Goal: Task Accomplishment & Management: Manage account settings

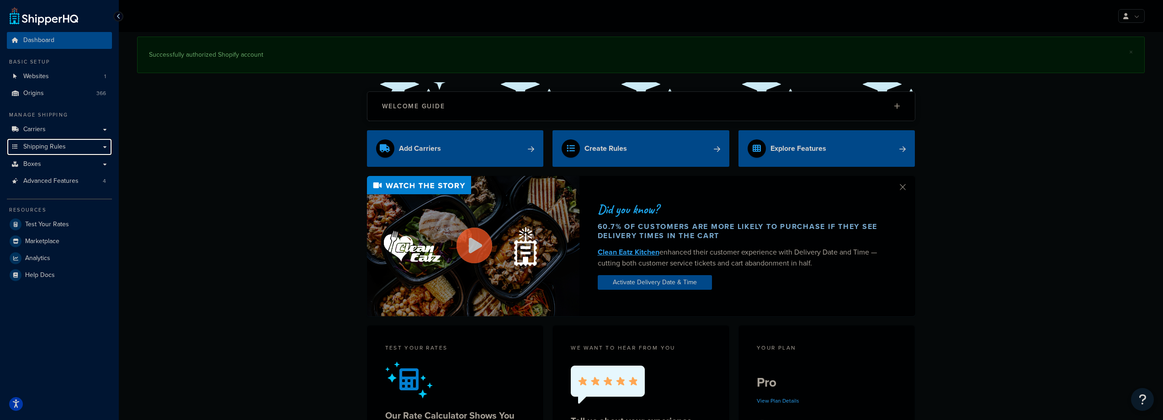
click at [41, 148] on span "Shipping Rules" at bounding box center [44, 147] width 42 height 8
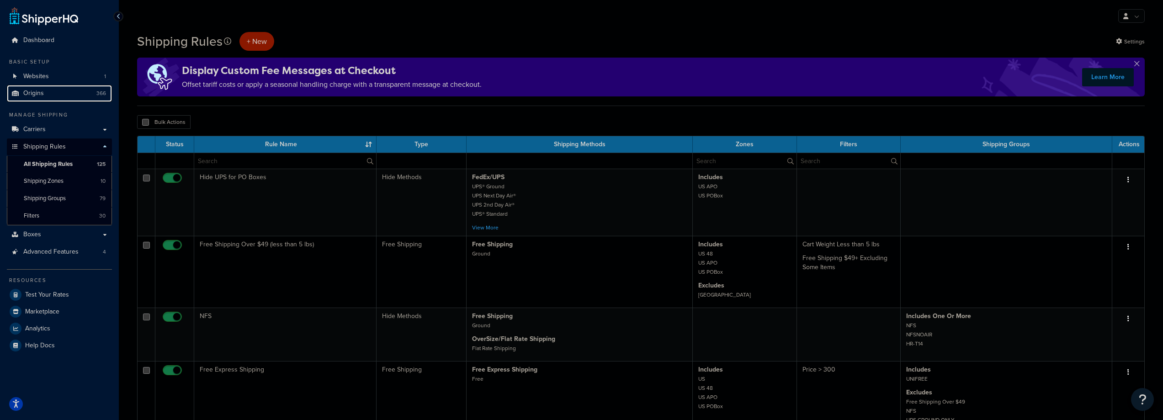
click at [43, 94] on link "Origins 366" at bounding box center [59, 93] width 105 height 17
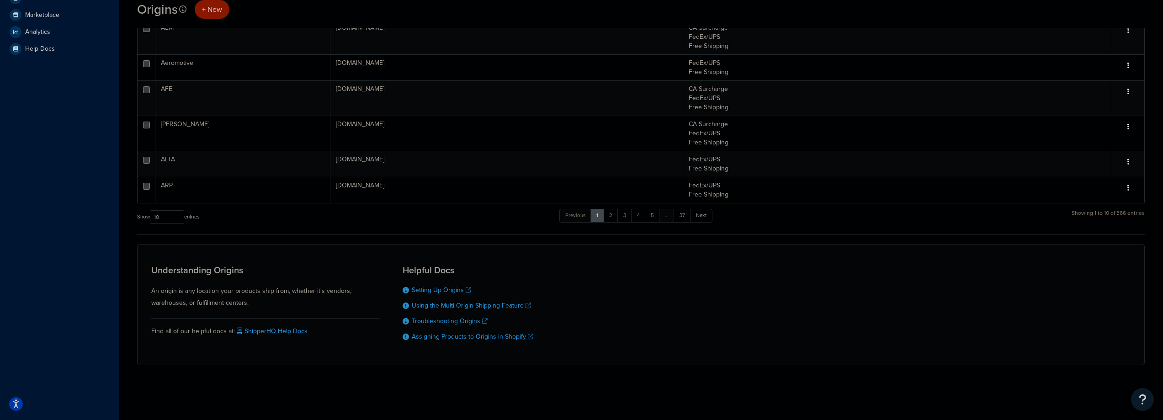
scroll to position [180, 0]
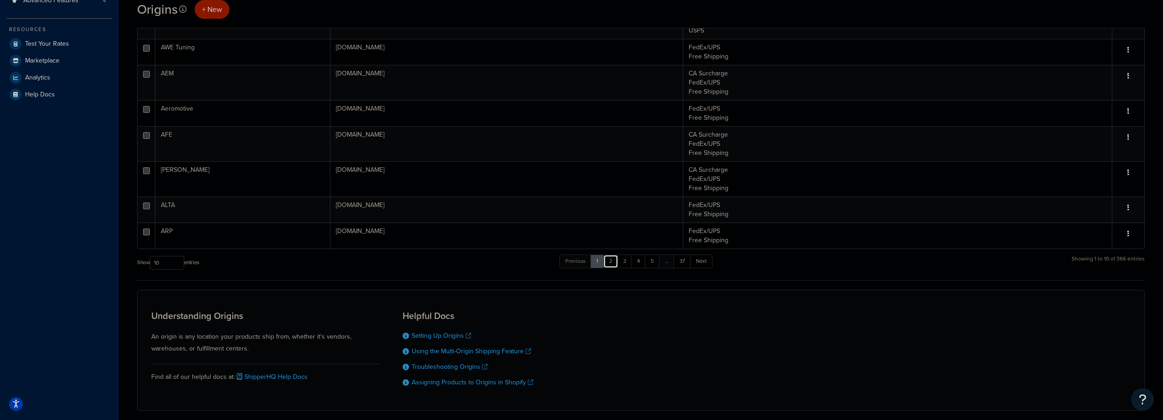
click at [611, 263] on link "2" at bounding box center [610, 261] width 15 height 14
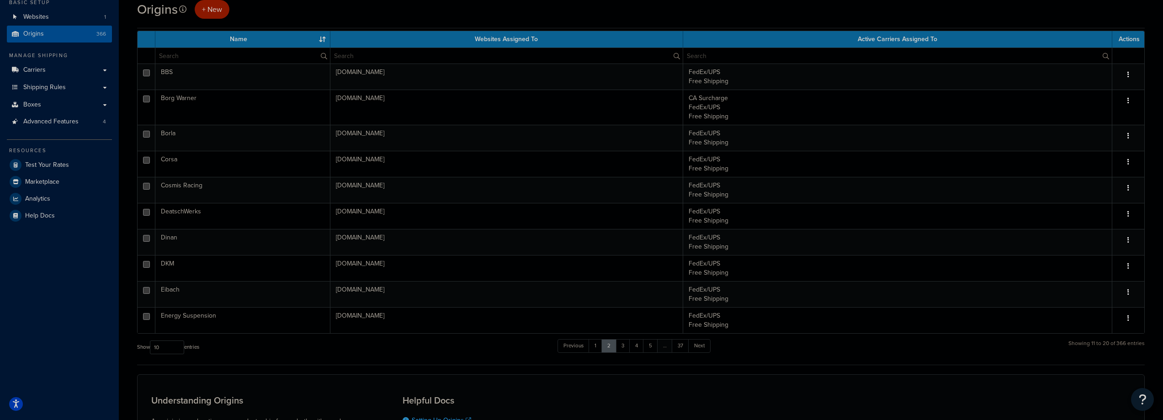
scroll to position [43, 0]
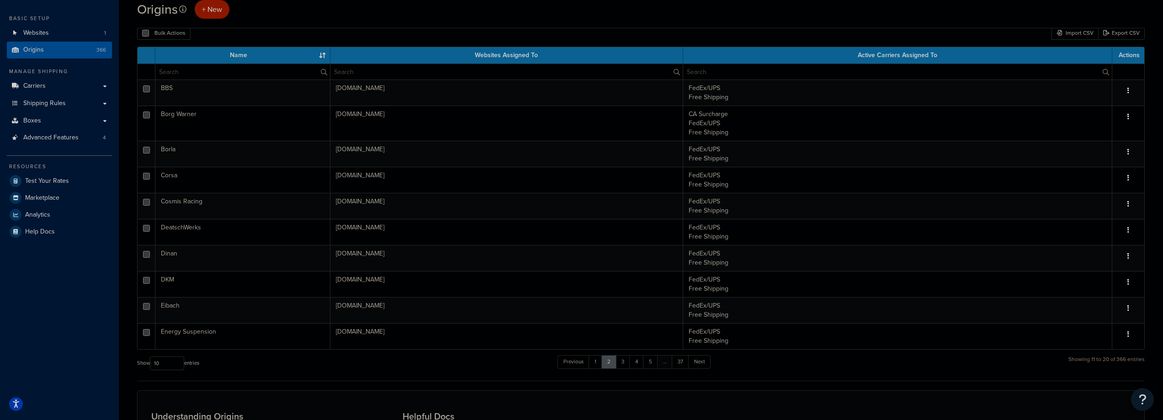
click at [253, 33] on div "Bulk Actions Duplicate Delete Import CSV Export CSV" at bounding box center [640, 33] width 1007 height 14
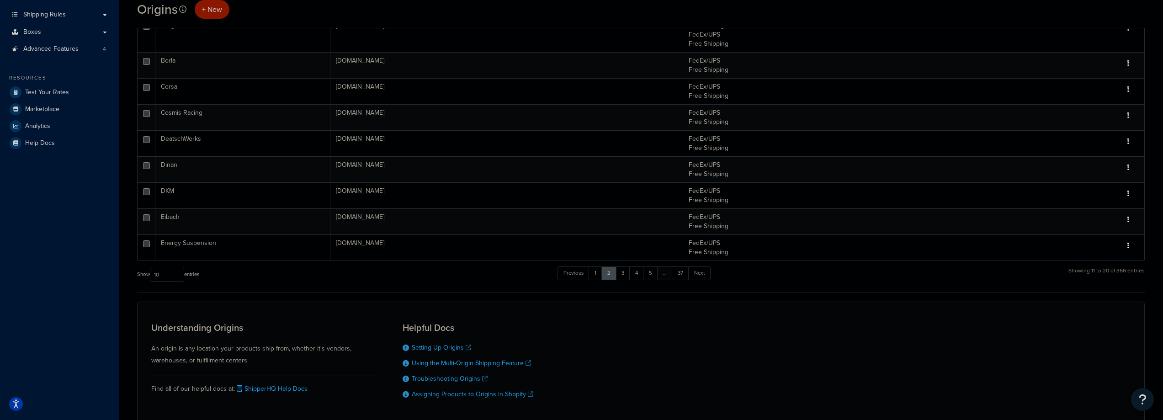
scroll to position [137, 0]
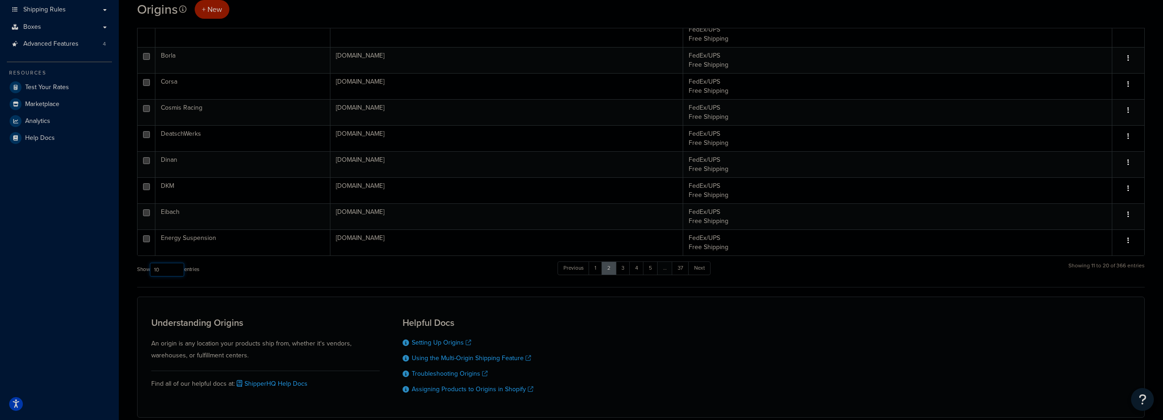
click at [181, 272] on select "10 15 25 50 100 1000" at bounding box center [167, 270] width 34 height 14
select select "1000"
click at [151, 263] on select "10 15 25 50 100 1000" at bounding box center [167, 270] width 34 height 14
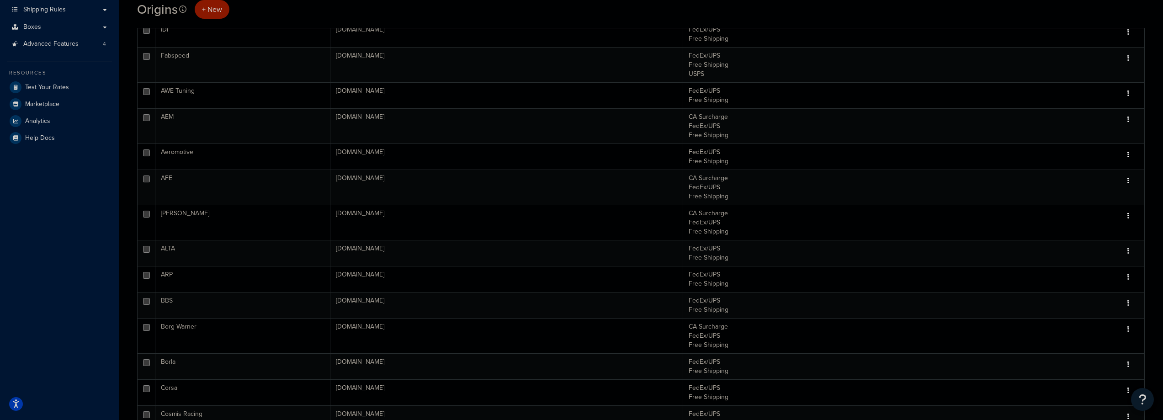
scroll to position [10619, 0]
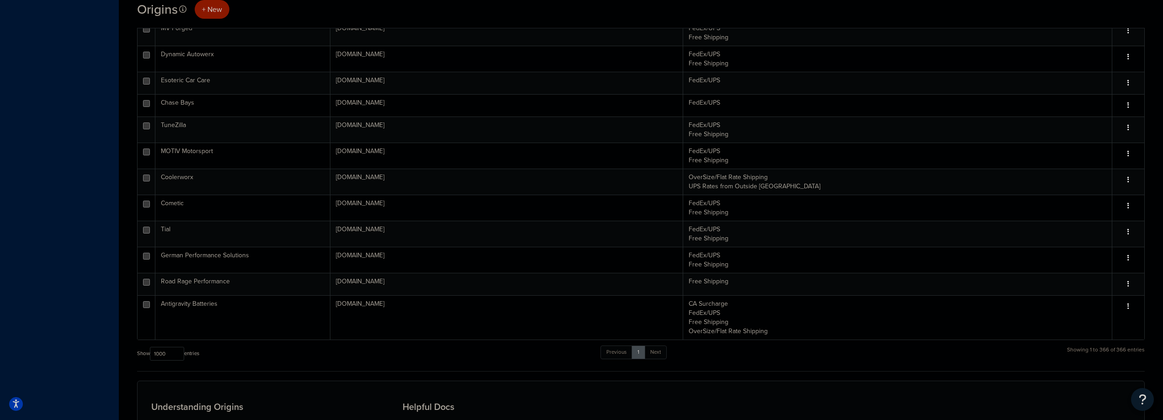
click at [145, 207] on input "checkbox" at bounding box center [146, 204] width 7 height 7
checkbox input "true"
click at [347, 211] on td "shopurotuning.myshopify.com" at bounding box center [506, 208] width 353 height 26
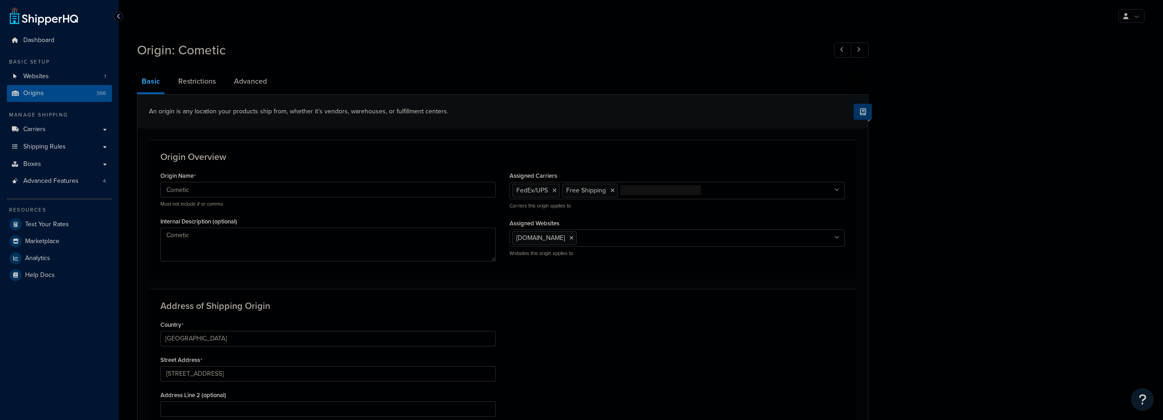
select select "35"
click at [197, 82] on link "Restrictions" at bounding box center [197, 81] width 47 height 22
